Goal: Task Accomplishment & Management: Use online tool/utility

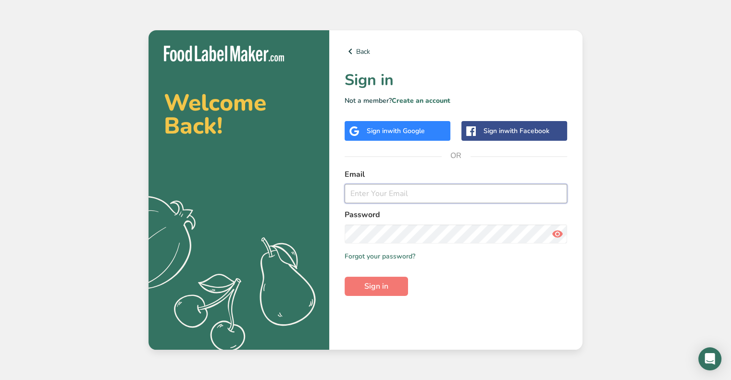
click at [398, 195] on input "email" at bounding box center [456, 193] width 223 height 19
click at [345, 277] on button "Sign in" at bounding box center [376, 286] width 63 height 19
click at [395, 193] on input "[PERSON_NAME][EMAIL_ADDRESS][PERSON_NAME][DOMAIN_NAME]" at bounding box center [456, 193] width 223 height 19
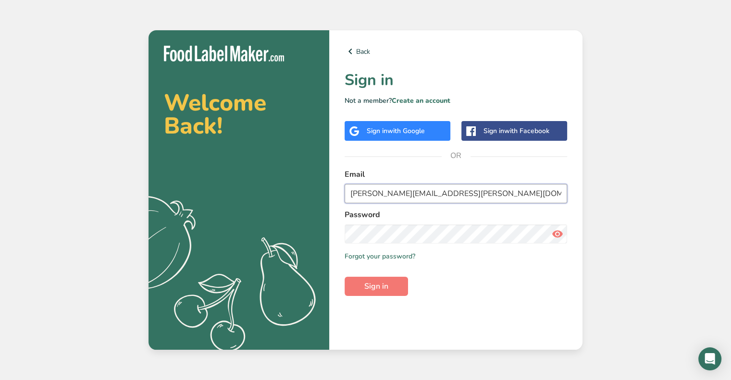
click at [395, 193] on input "[PERSON_NAME][EMAIL_ADDRESS][PERSON_NAME][DOMAIN_NAME]" at bounding box center [456, 193] width 223 height 19
paste input "clover@migration-test"
type input "[EMAIL_ADDRESS][DOMAIN_NAME]"
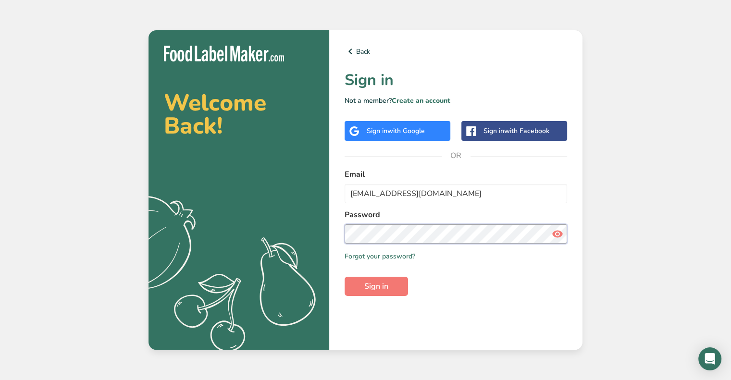
click at [345, 277] on button "Sign in" at bounding box center [376, 286] width 63 height 19
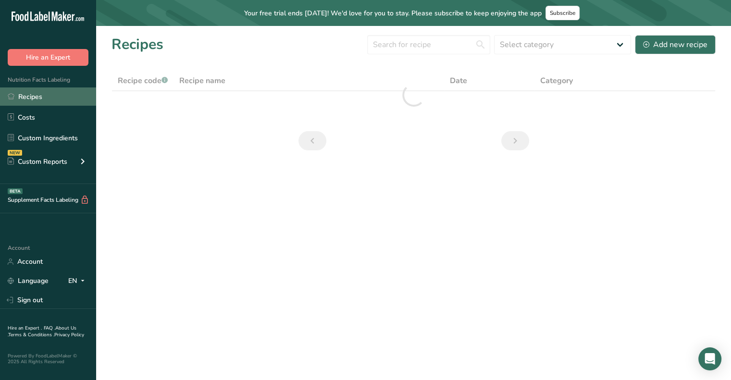
click at [54, 94] on link "Recipes" at bounding box center [48, 96] width 96 height 18
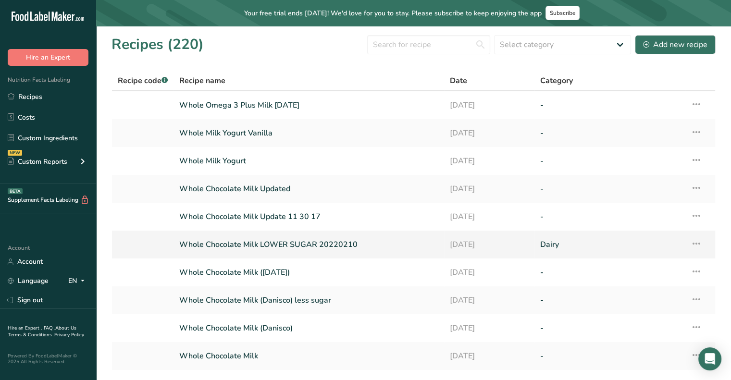
click at [258, 247] on link "Whole Chocolate Milk LOWER SUGAR 20220210" at bounding box center [308, 245] width 259 height 20
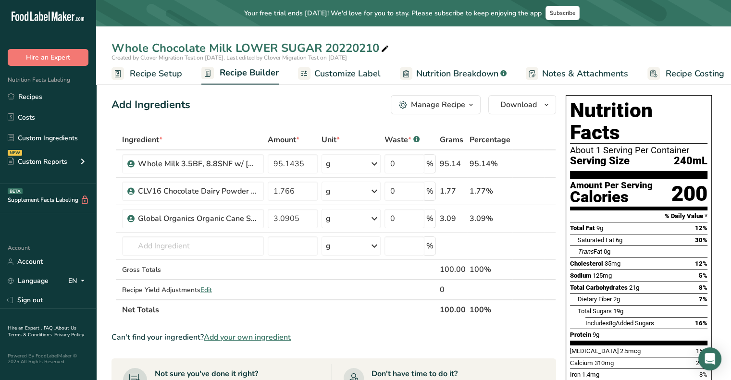
drag, startPoint x: 257, startPoint y: 247, endPoint x: 431, endPoint y: 66, distance: 250.5
click at [431, 66] on main "Your free trial ends [DATE]! We'd love for you to stay. Please subscribe to kee…" at bounding box center [365, 347] width 731 height 695
click at [454, 71] on span "Nutrition Breakdown" at bounding box center [457, 73] width 82 height 13
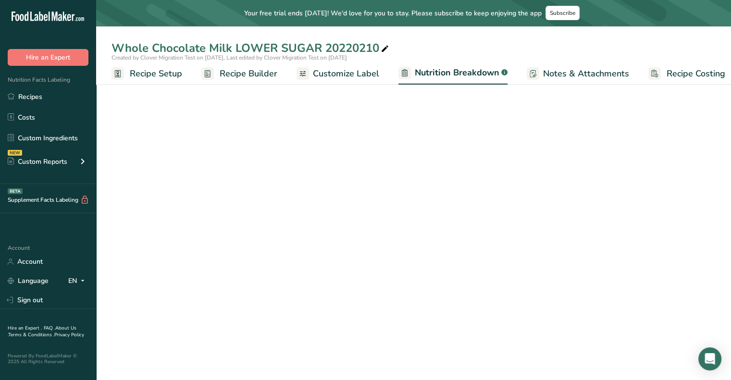
scroll to position [0, 9]
select select "Calories"
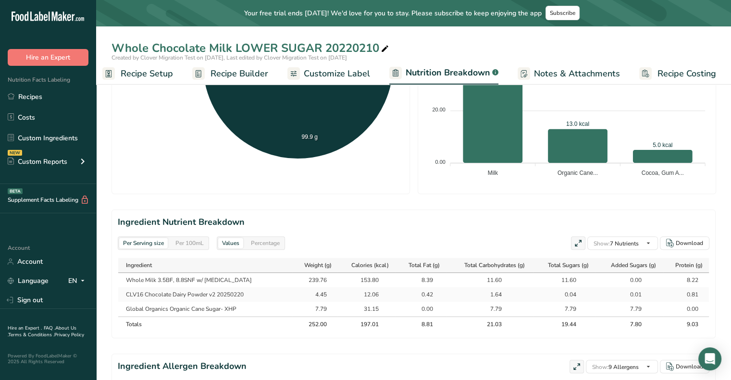
scroll to position [308, 0]
click at [233, 223] on h2 "Ingredient Nutrient Breakdown" at bounding box center [414, 221] width 592 height 13
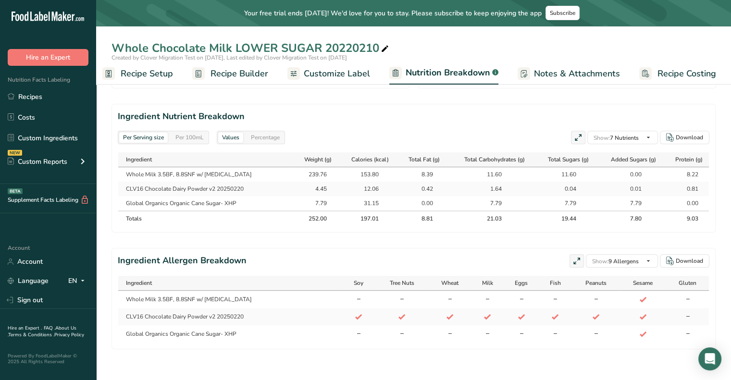
scroll to position [418, 0]
click at [560, 72] on span "Notes & Attachments" at bounding box center [577, 73] width 86 height 13
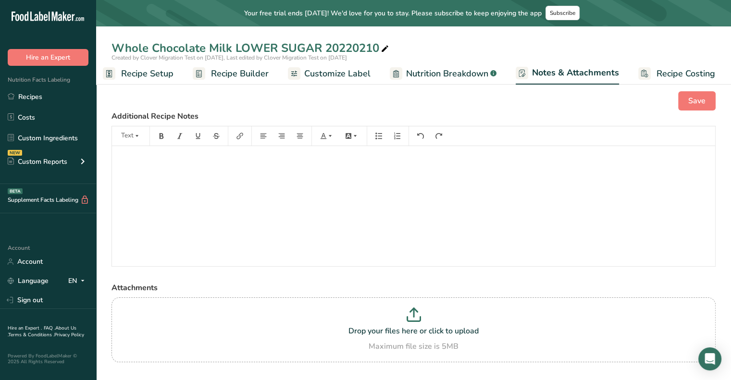
click at [283, 78] on ul "Recipe Setup Recipe Builder Customize Label Nutrition Breakdown .a-a{fill:#3473…" at bounding box center [410, 73] width 647 height 23
click at [234, 66] on link "Recipe Builder" at bounding box center [231, 74] width 76 height 22
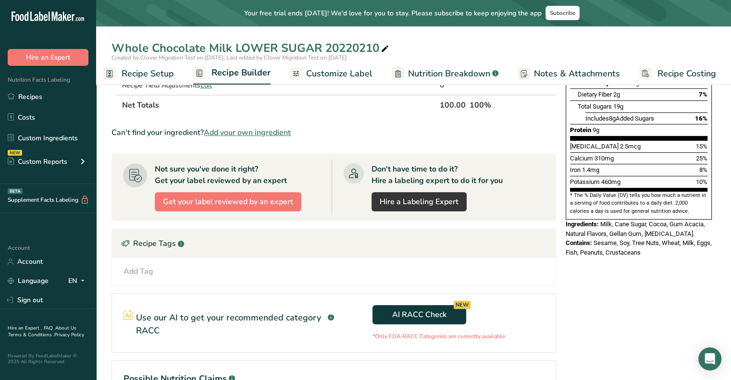
scroll to position [292, 0]
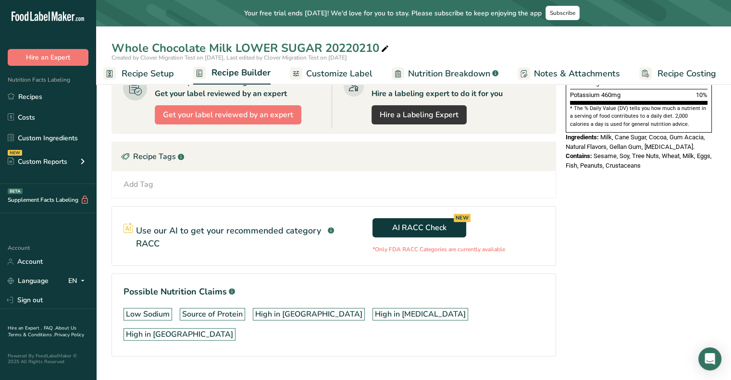
click at [310, 72] on span "Customize Label" at bounding box center [339, 73] width 66 height 13
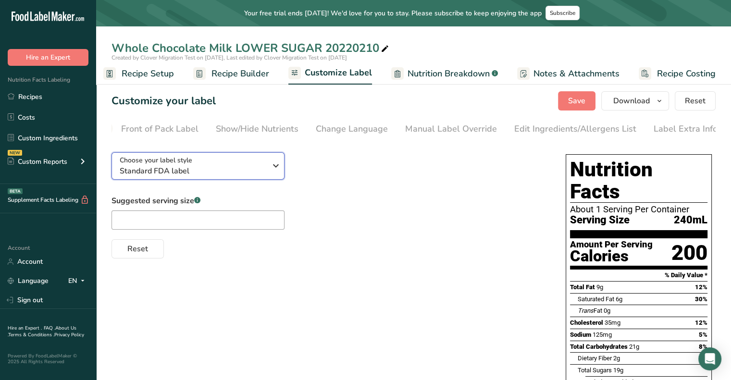
click at [248, 172] on span "Standard FDA label" at bounding box center [193, 171] width 147 height 12
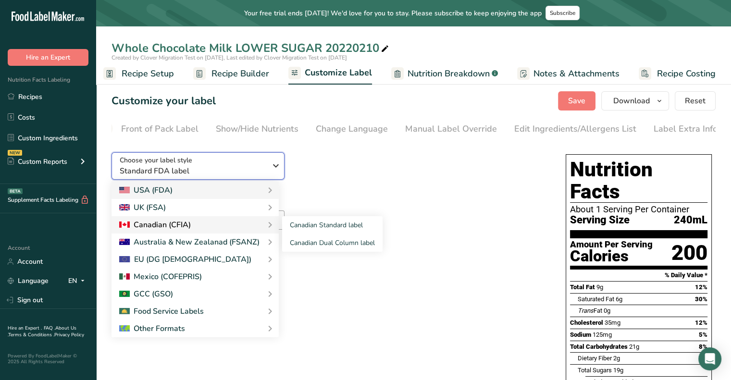
scroll to position [144, 0]
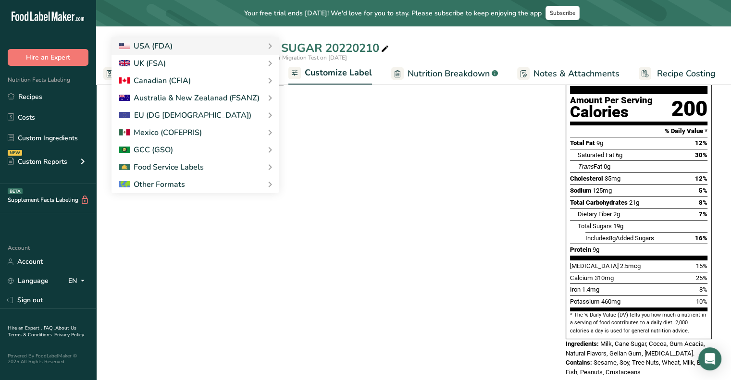
click at [380, 176] on div "Choose your label style Standard FDA label USA (FDA) Standard FDA label Tabular…" at bounding box center [414, 193] width 604 height 386
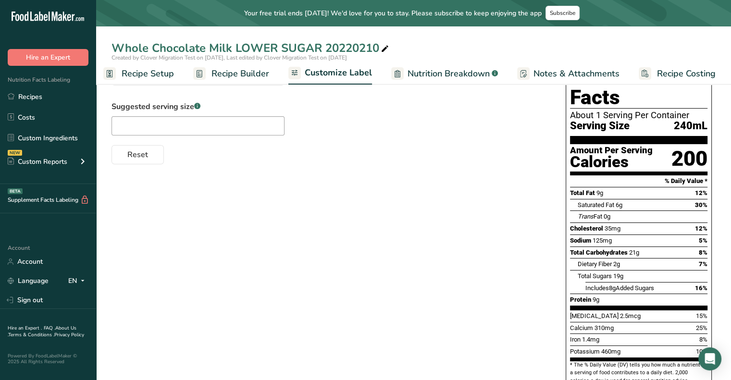
scroll to position [0, 0]
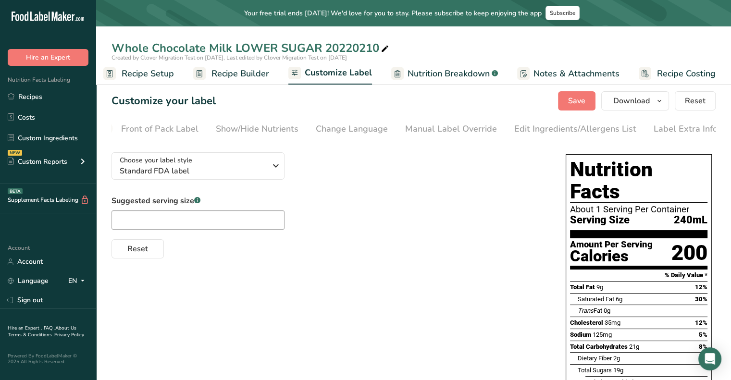
click at [573, 71] on span "Notes & Attachments" at bounding box center [577, 73] width 86 height 13
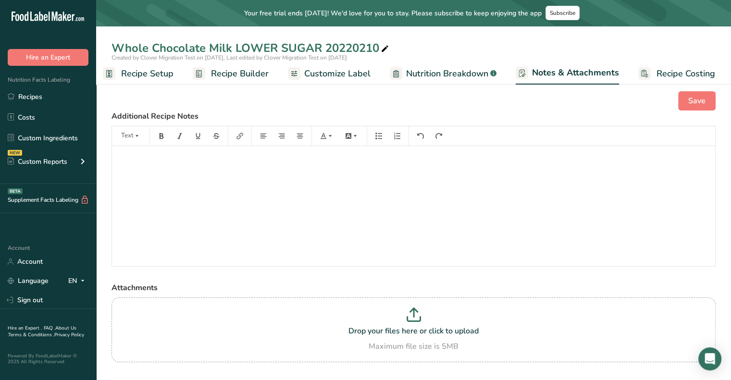
click at [428, 69] on span "Nutrition Breakdown" at bounding box center [447, 73] width 82 height 13
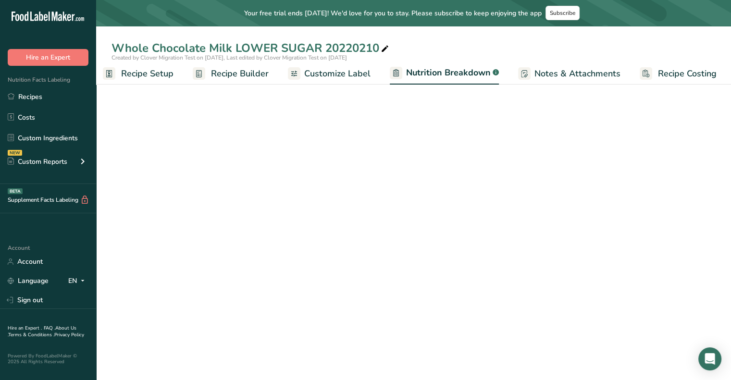
scroll to position [0, 9]
select select "Calories"
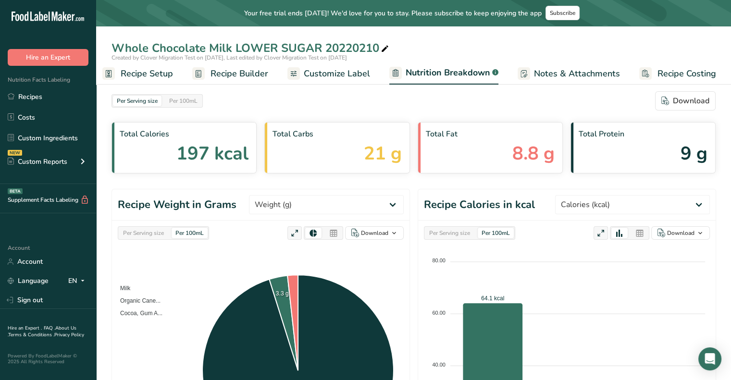
click at [333, 229] on icon at bounding box center [333, 233] width 9 height 13
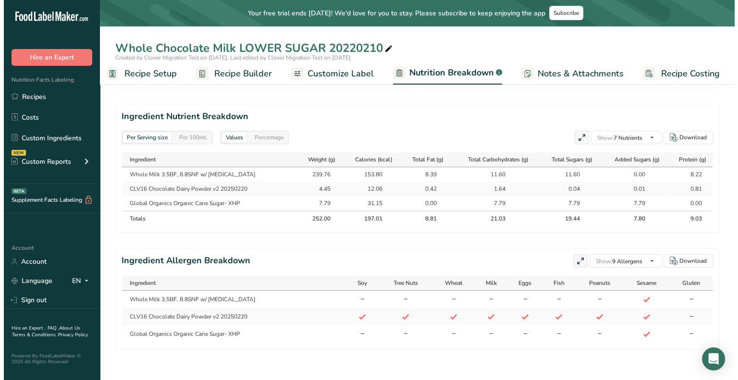
scroll to position [418, 0]
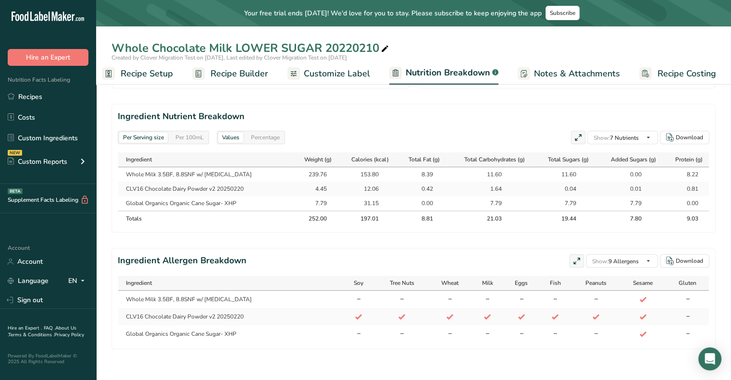
click at [580, 137] on icon at bounding box center [578, 137] width 9 height 13
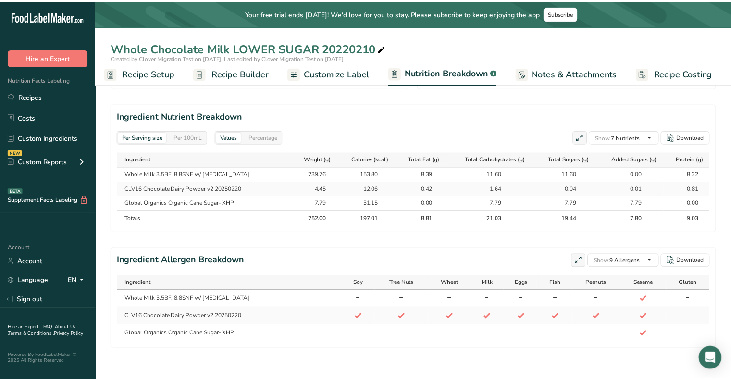
scroll to position [0, 2]
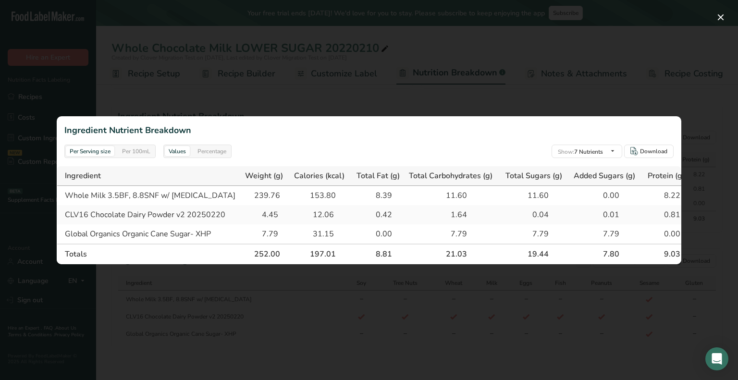
click at [529, 317] on div at bounding box center [369, 190] width 738 height 380
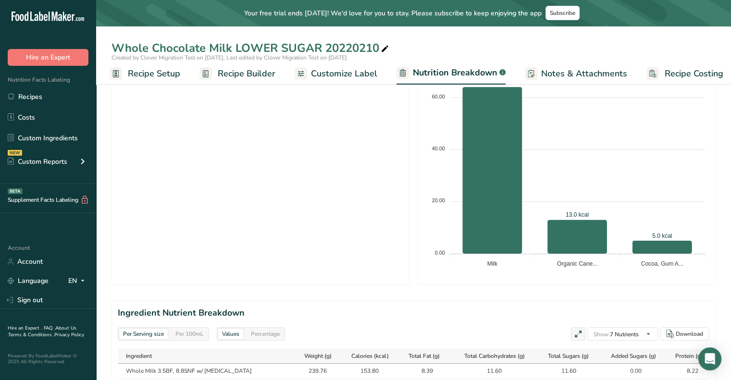
scroll to position [0, 0]
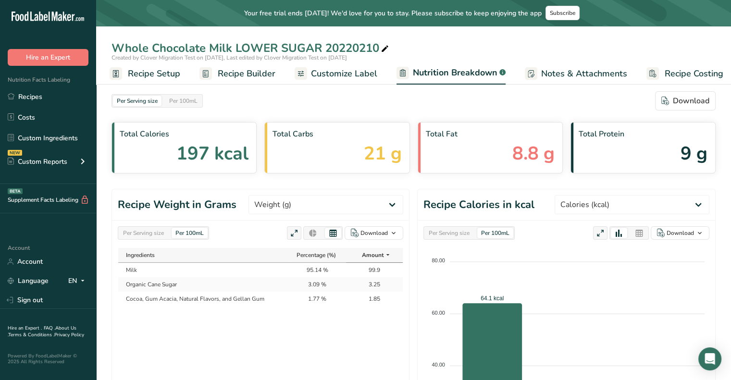
click at [323, 75] on span "Customize Label" at bounding box center [344, 73] width 66 height 13
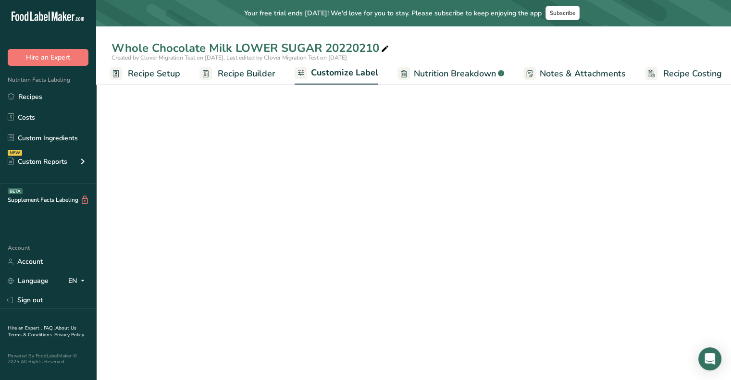
scroll to position [0, 8]
